Goal: Use online tool/utility: Utilize a website feature to perform a specific function

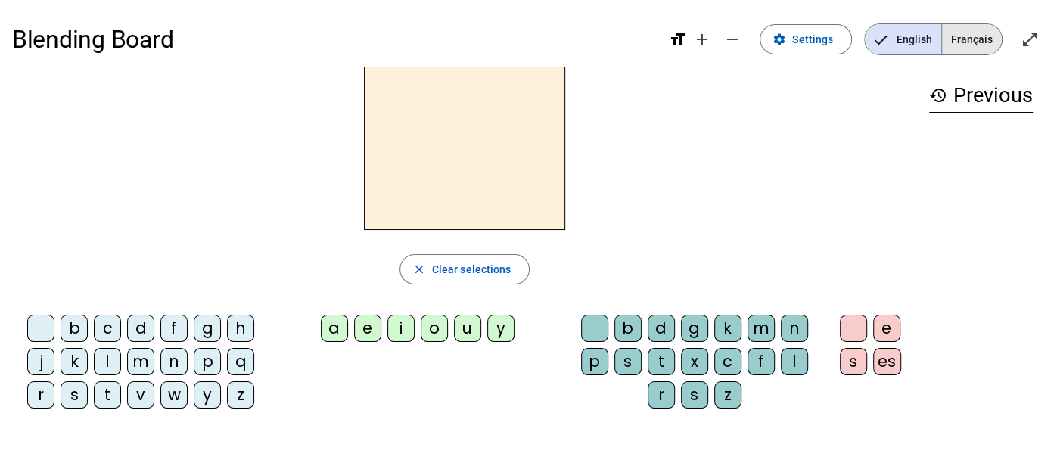
click at [971, 29] on span "Français" at bounding box center [972, 39] width 60 height 30
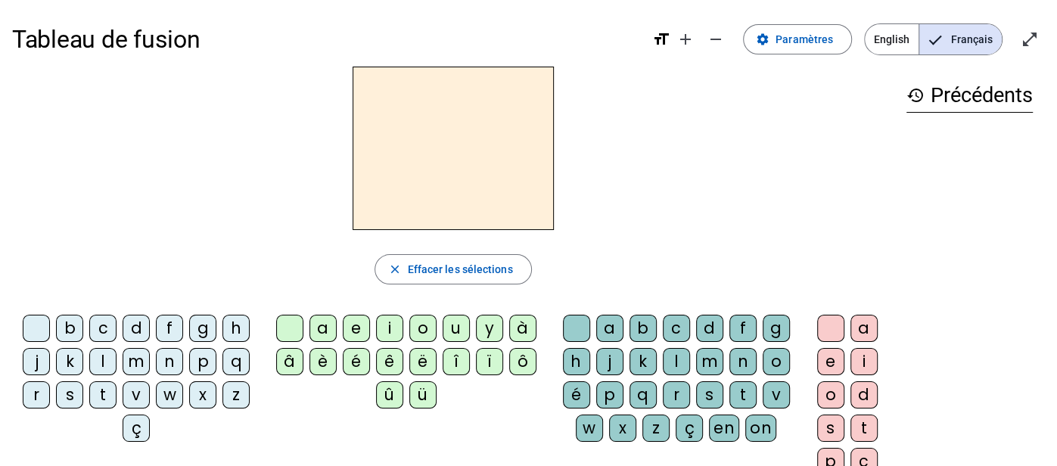
click at [205, 356] on div "p" at bounding box center [202, 361] width 27 height 27
click at [452, 331] on div "u" at bounding box center [456, 328] width 27 height 27
click at [678, 389] on div "r" at bounding box center [676, 394] width 27 height 27
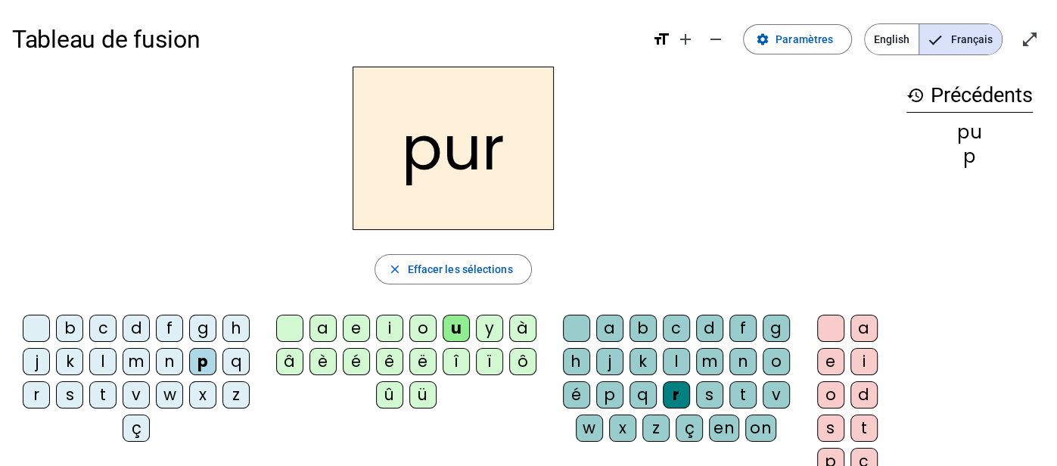
click at [205, 366] on div "p" at bounding box center [202, 361] width 27 height 27
click at [442, 263] on span "Effacer les sélections" at bounding box center [459, 269] width 105 height 18
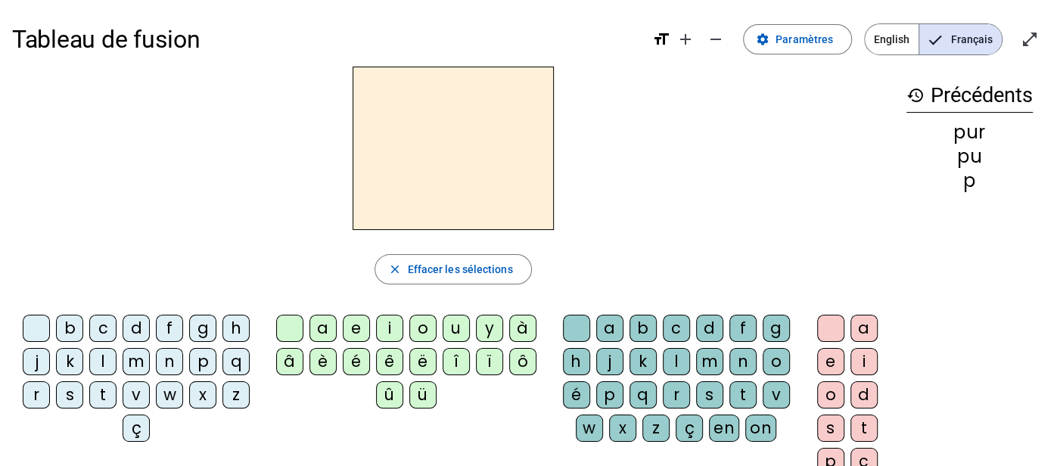
click at [71, 400] on div "s" at bounding box center [69, 394] width 27 height 27
click at [460, 328] on div "u" at bounding box center [456, 328] width 27 height 27
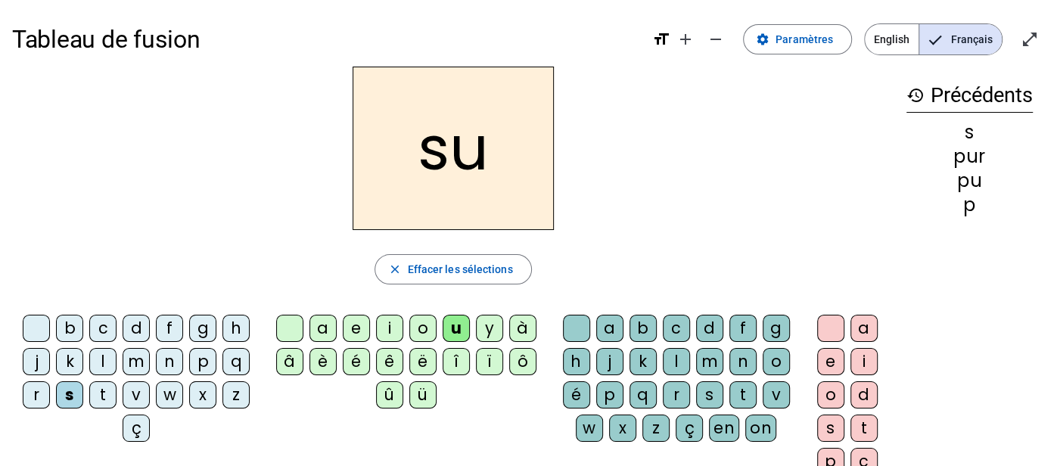
click at [672, 399] on div "r" at bounding box center [676, 394] width 27 height 27
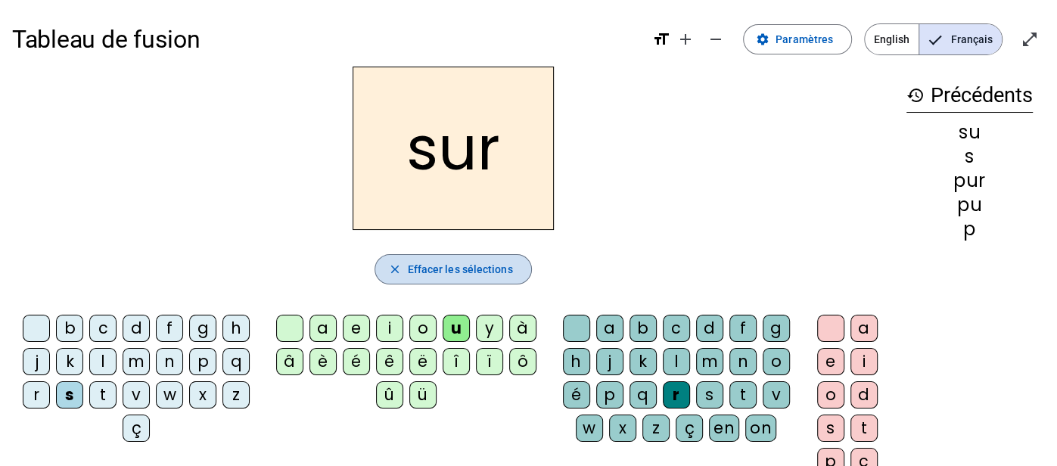
click at [425, 259] on span "button" at bounding box center [452, 269] width 155 height 36
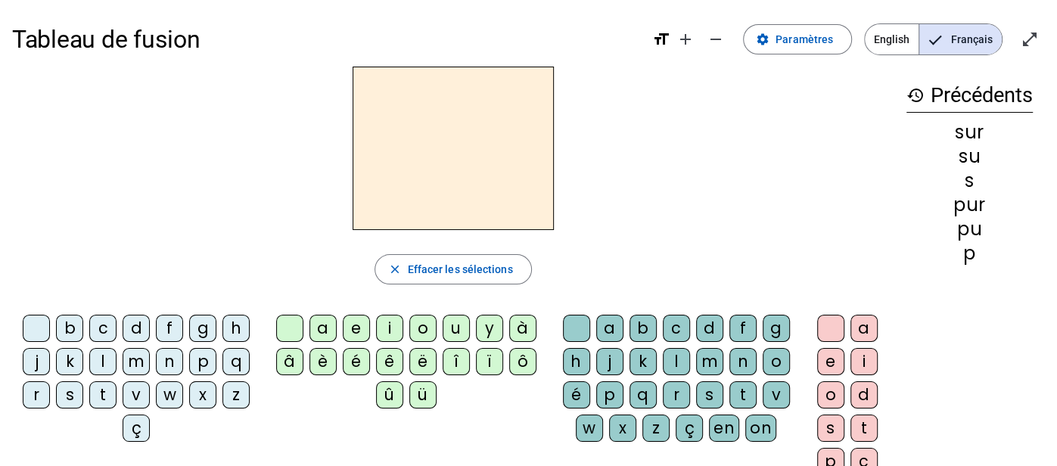
click at [131, 361] on div "m" at bounding box center [136, 361] width 27 height 27
click at [455, 325] on div "u" at bounding box center [456, 328] width 27 height 27
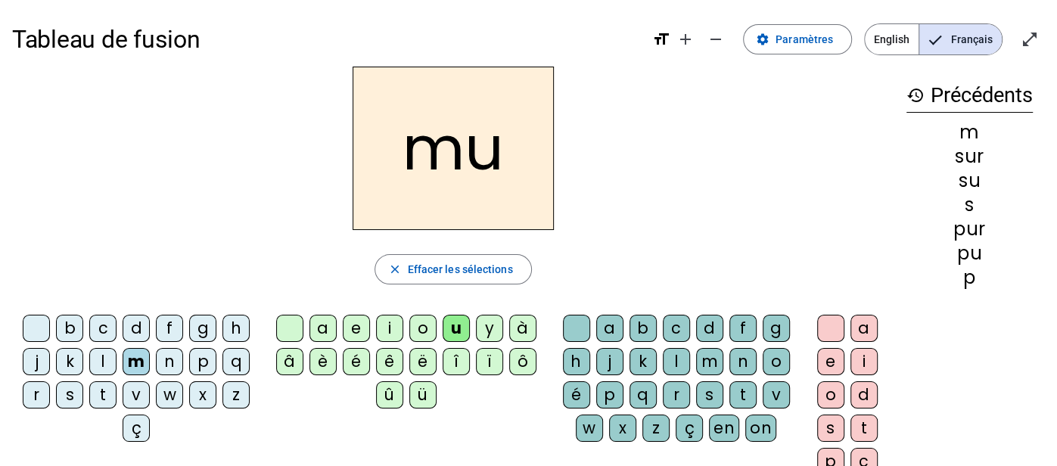
drag, startPoint x: 673, startPoint y: 384, endPoint x: 701, endPoint y: 330, distance: 60.9
click at [672, 384] on div "r" at bounding box center [676, 394] width 27 height 27
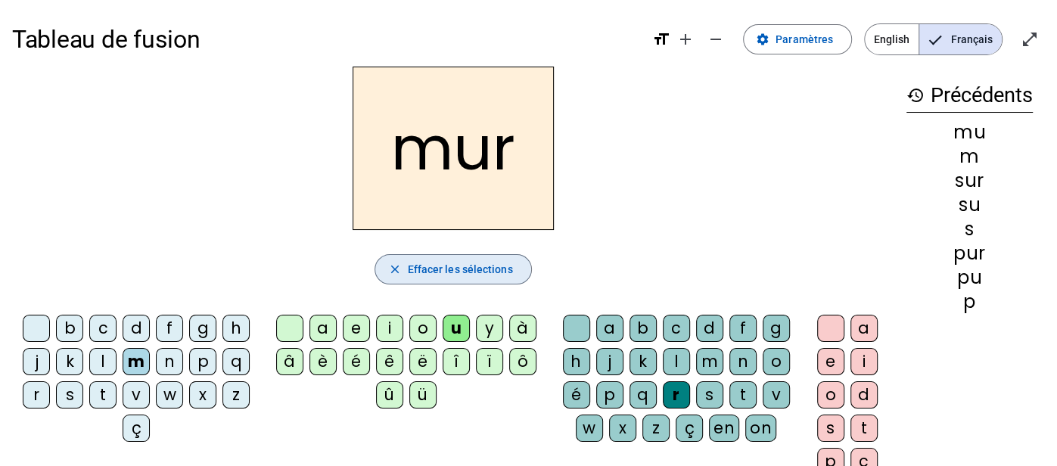
drag, startPoint x: 434, startPoint y: 272, endPoint x: 416, endPoint y: 293, distance: 26.8
click at [432, 269] on span "Effacer les sélections" at bounding box center [459, 269] width 105 height 18
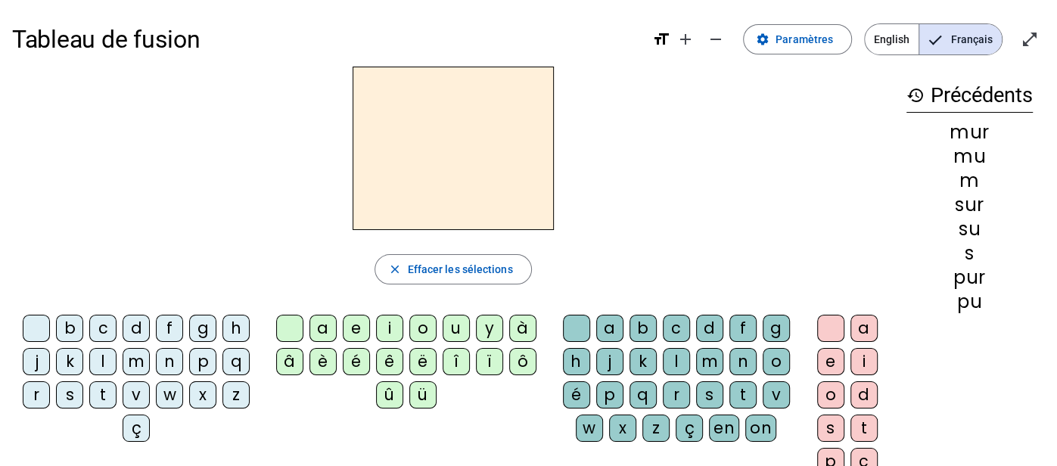
click at [135, 333] on div "d" at bounding box center [136, 328] width 27 height 27
click at [461, 333] on div "u" at bounding box center [456, 328] width 27 height 27
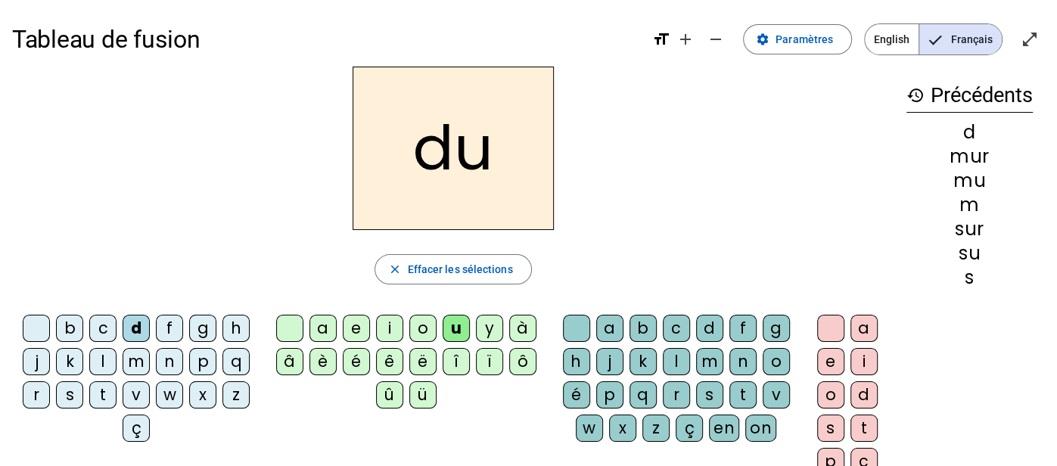
click at [675, 401] on div "r" at bounding box center [676, 394] width 27 height 27
